Goal: Transaction & Acquisition: Purchase product/service

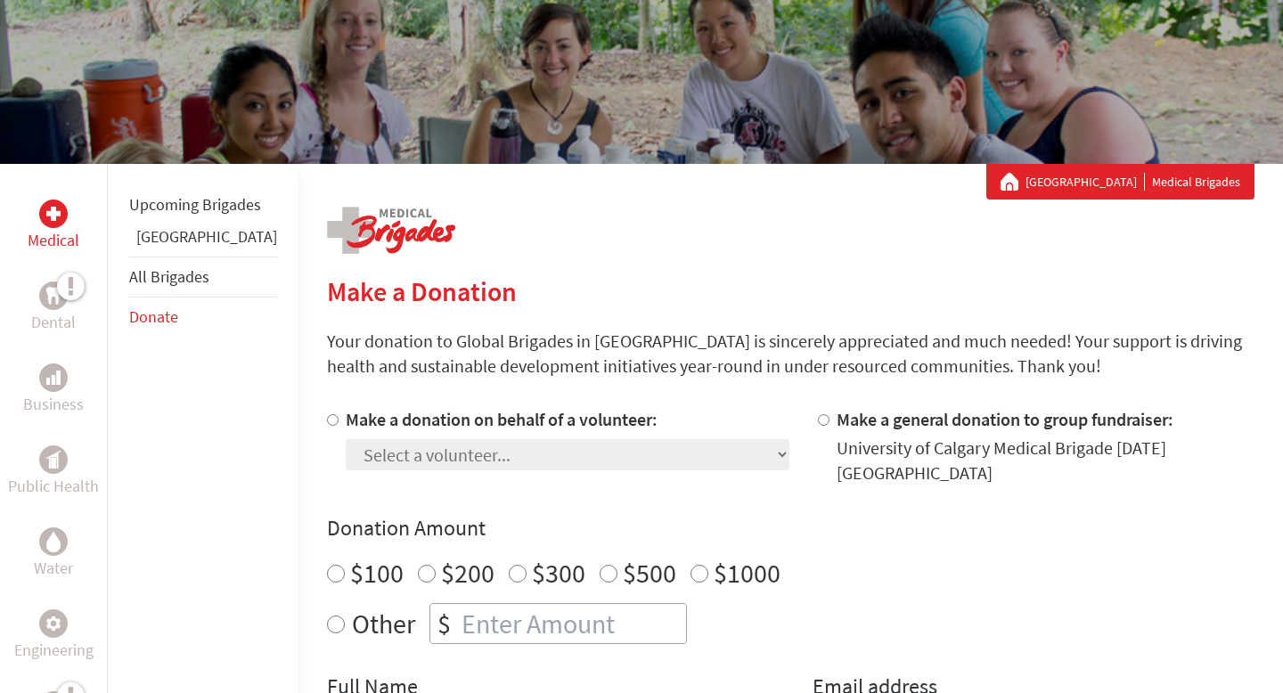
scroll to position [174, 0]
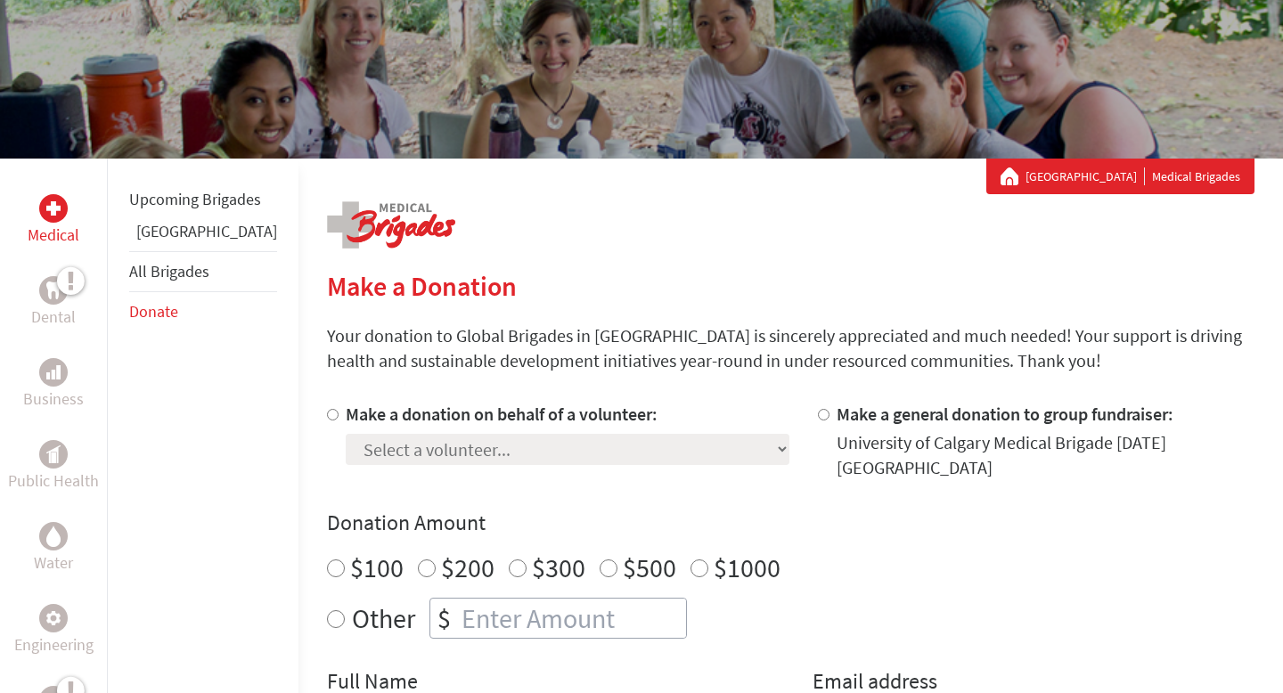
click at [263, 421] on div "Medical Dental Business Public Health Water Engineering Legal Empowerment Upcom…" at bounding box center [641, 659] width 1283 height 1001
click at [327, 421] on div at bounding box center [336, 441] width 19 height 78
click at [327, 408] on div at bounding box center [336, 441] width 19 height 78
click at [327, 416] on div at bounding box center [336, 441] width 19 height 78
click at [346, 416] on label "Make a donation on behalf of a volunteer:" at bounding box center [502, 414] width 312 height 22
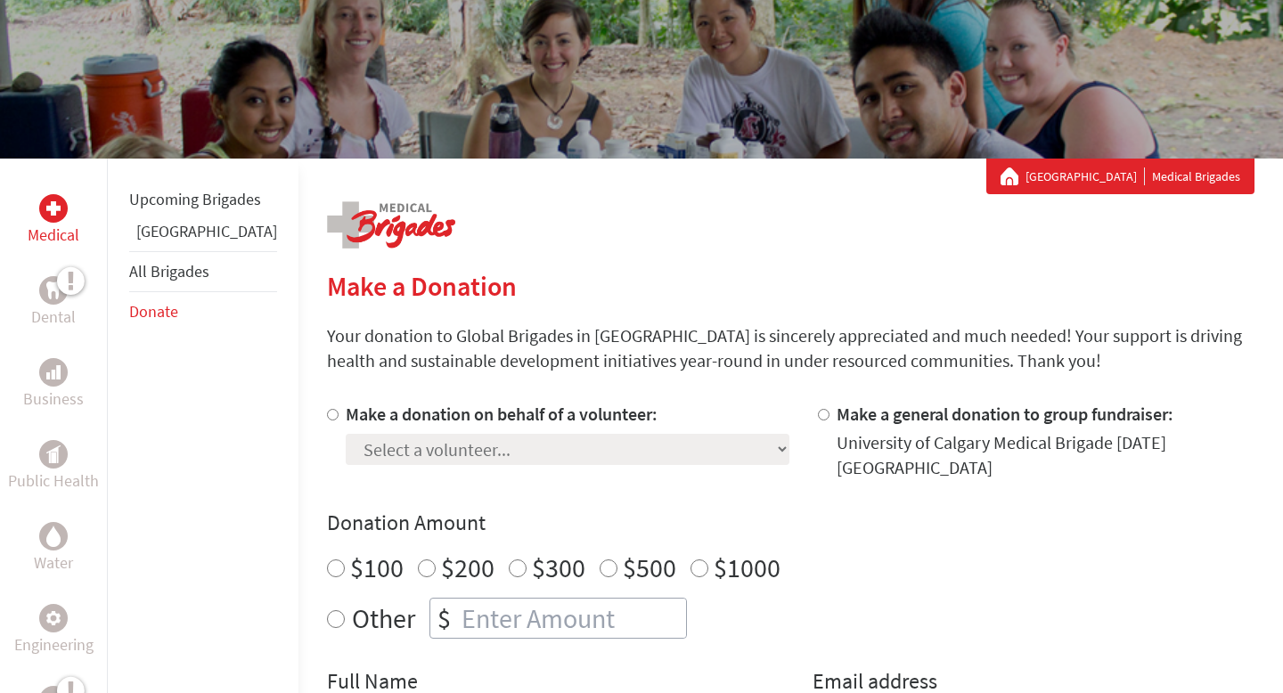
click at [327, 416] on input "Make a donation on behalf of a volunteer:" at bounding box center [333, 415] width 12 height 12
radio input "true"
click at [346, 445] on select "Select a volunteer... [PERSON_NAME] [PERSON_NAME] [PERSON_NAME] [PERSON_NAME] […" at bounding box center [568, 449] width 444 height 31
select select "49C0A27F-9B20-11F0-9E6E-42010A400005"
click at [346, 434] on select "Select a volunteer... [PERSON_NAME] [PERSON_NAME] [PERSON_NAME] [PERSON_NAME] […" at bounding box center [568, 449] width 444 height 31
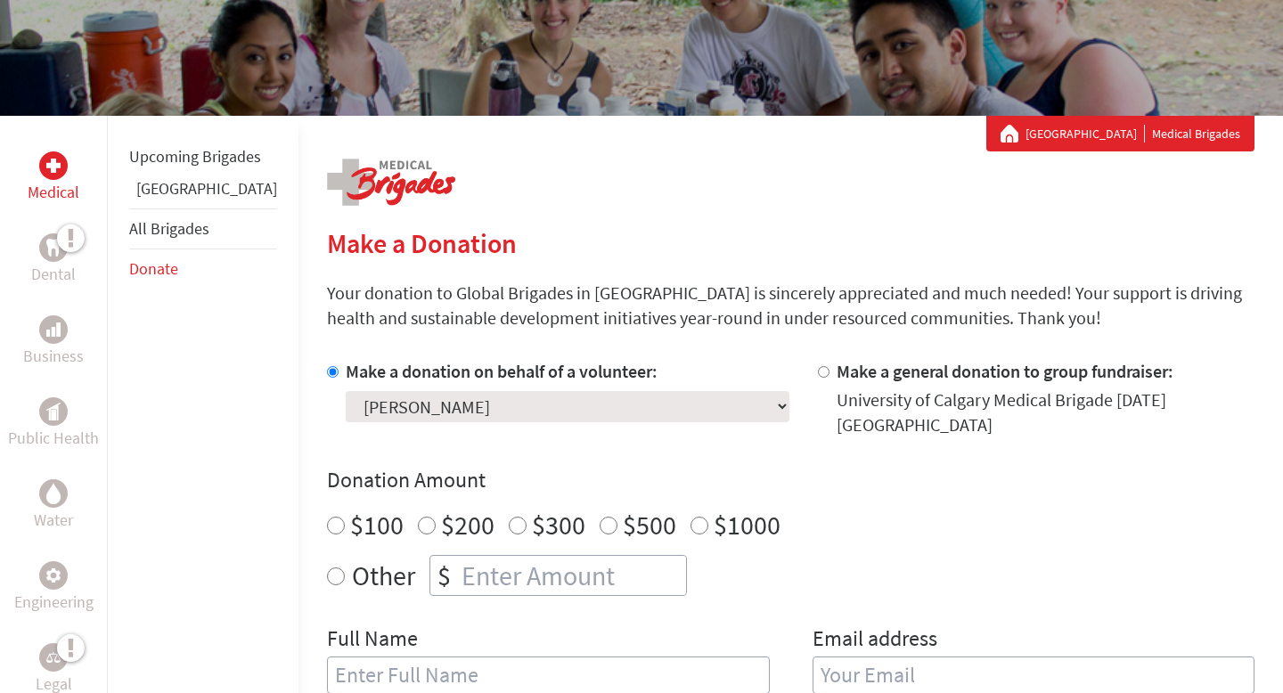
click at [350, 512] on label "$100" at bounding box center [376, 525] width 53 height 34
click at [327, 517] on input "$100" at bounding box center [336, 526] width 18 height 18
radio input "true"
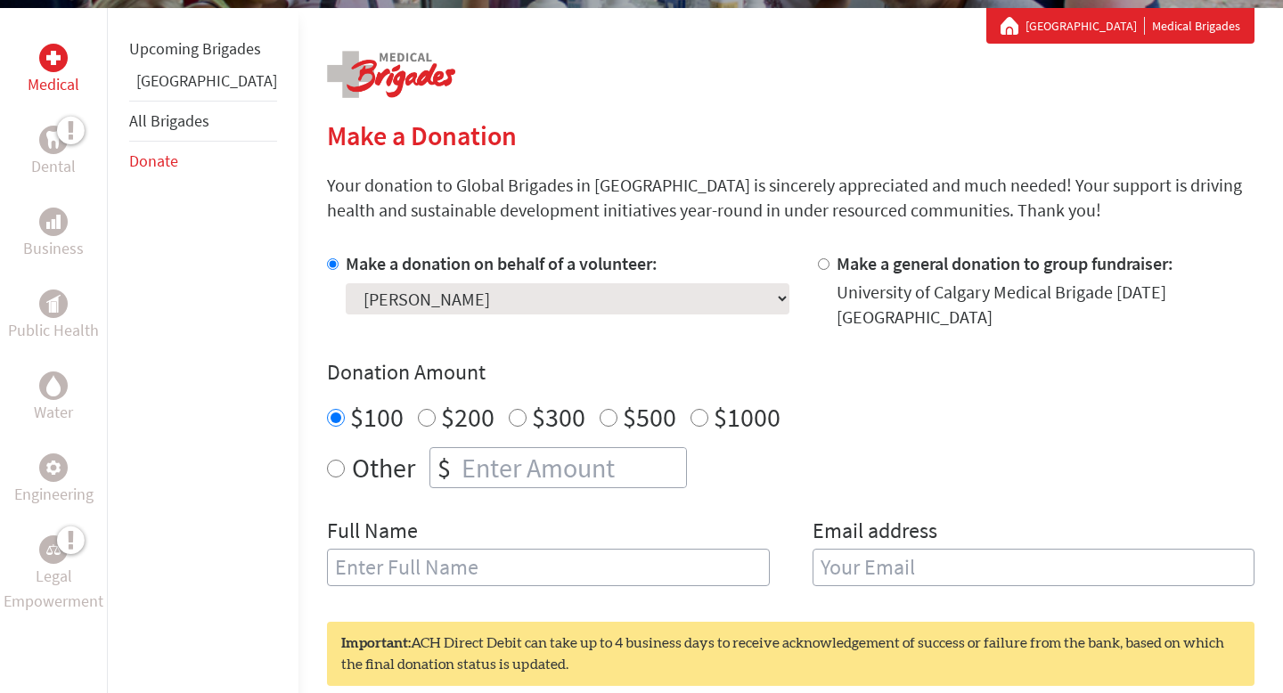
click at [373, 549] on input "text" at bounding box center [548, 567] width 443 height 37
type input "[PERSON_NAME]"
type input "[EMAIL_ADDRESS][DOMAIN_NAME]"
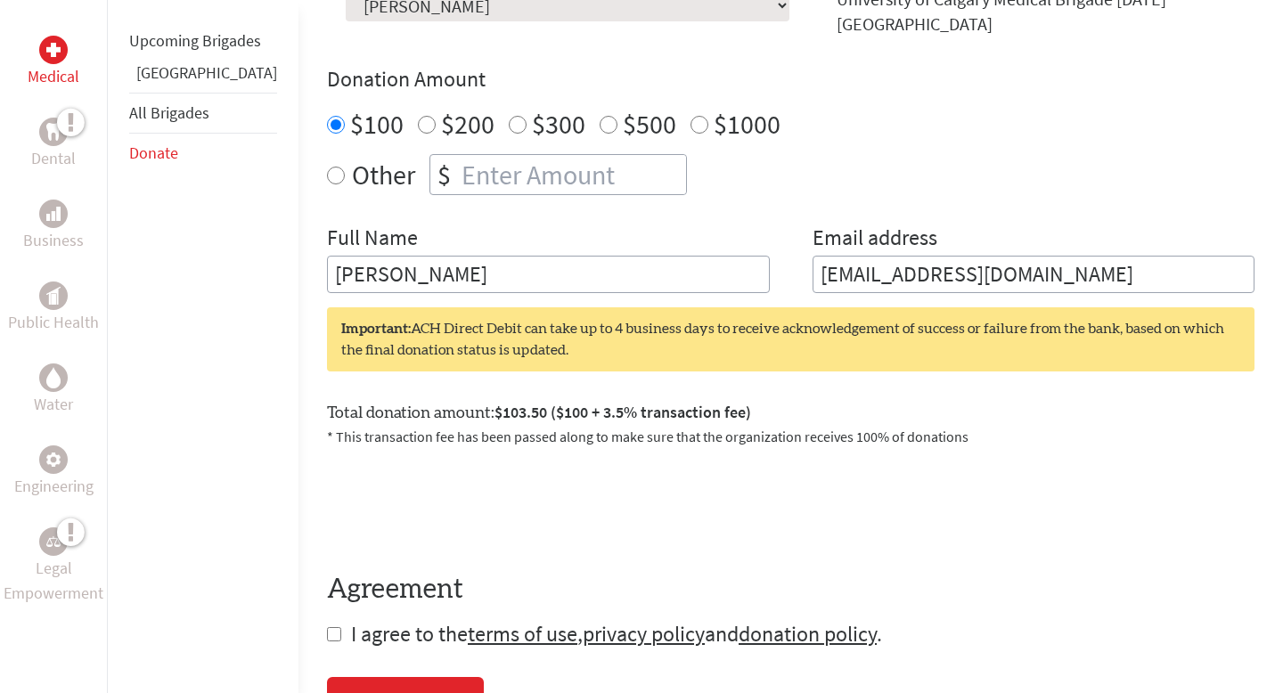
scroll to position [622, 0]
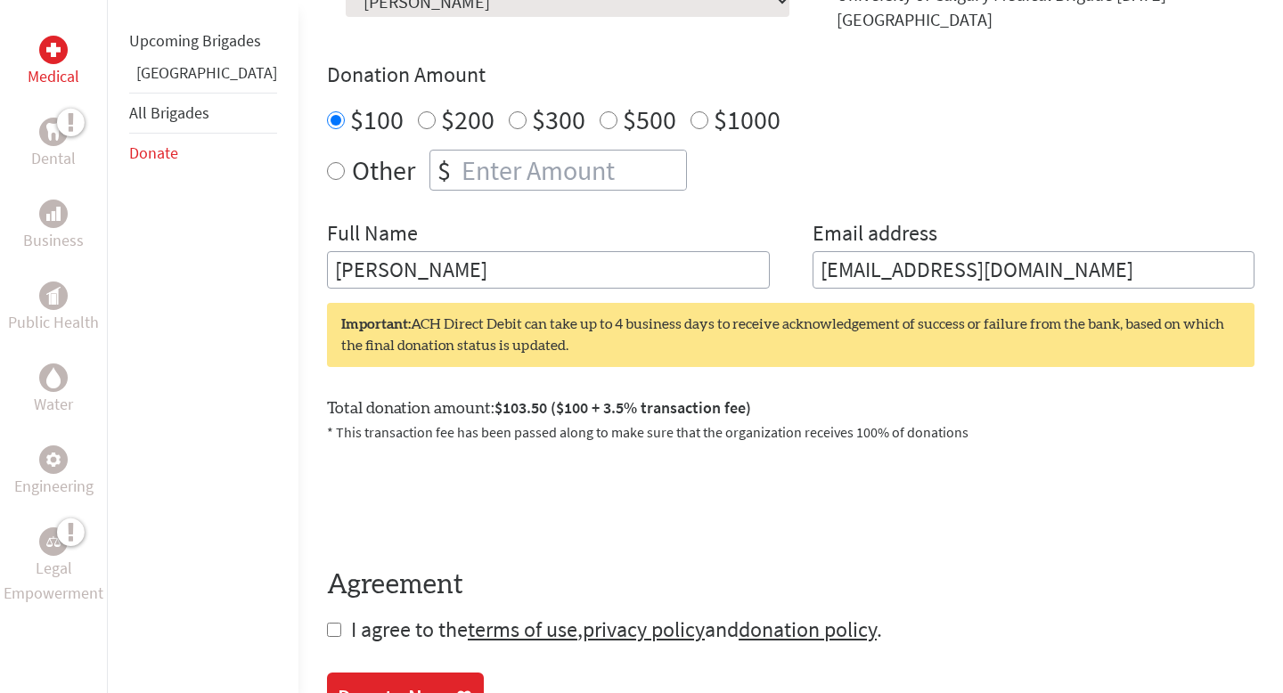
click at [351, 618] on span "I agree to the terms of use , privacy policy and donation policy ." at bounding box center [616, 630] width 531 height 28
click at [327, 618] on form "Make a donation on behalf of a volunteer: Select a volunteer... [PERSON_NAME] […" at bounding box center [791, 299] width 928 height 691
click at [327, 623] on input "checkbox" at bounding box center [334, 630] width 14 height 14
checkbox input "true"
click at [338, 685] on div "Donate Now" at bounding box center [394, 699] width 112 height 29
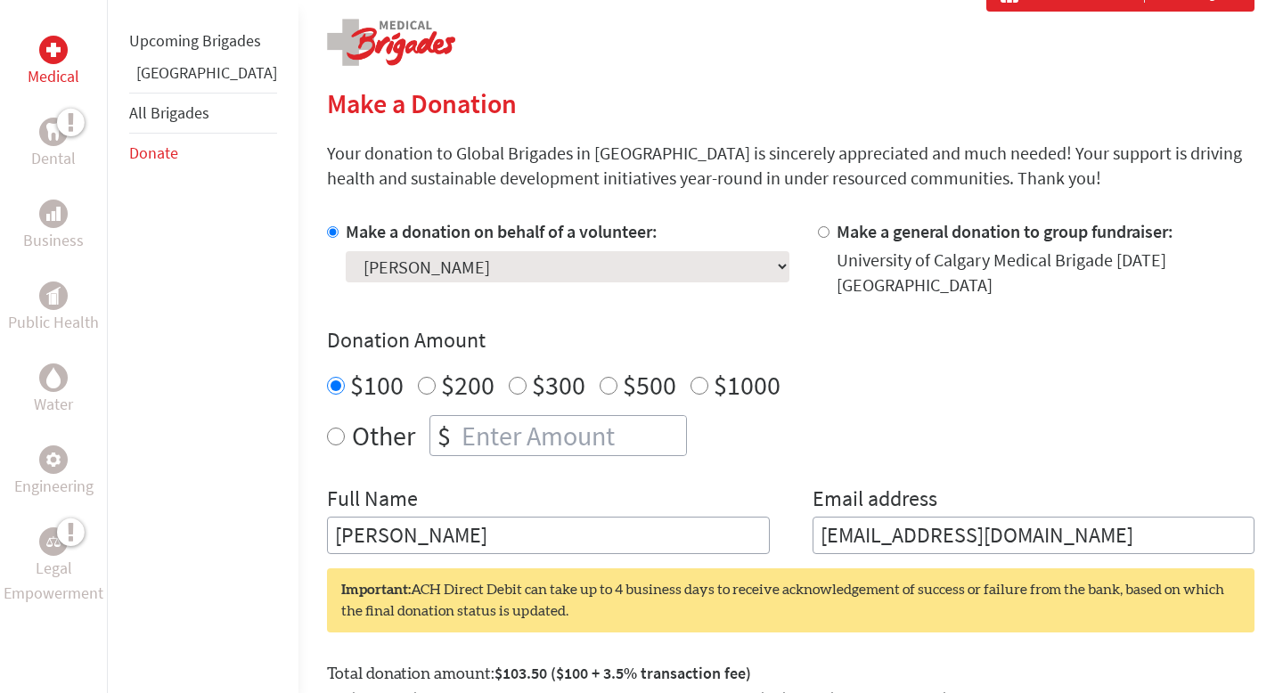
scroll to position [359, 0]
